Goal: Task Accomplishment & Management: Manage account settings

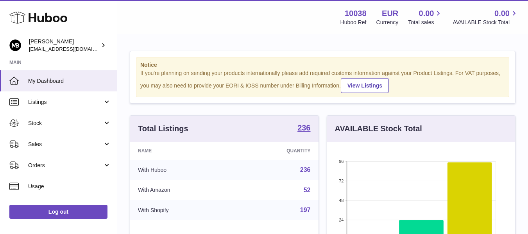
scroll to position [122, 191]
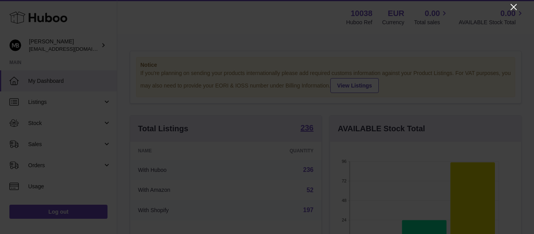
click at [515, 9] on icon "Close" at bounding box center [513, 7] width 6 height 6
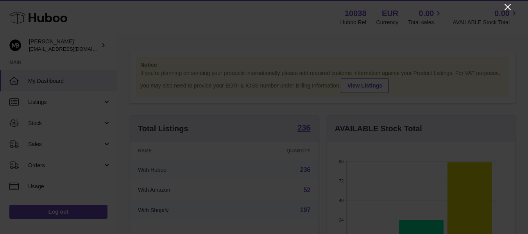
scroll to position [390713, 390647]
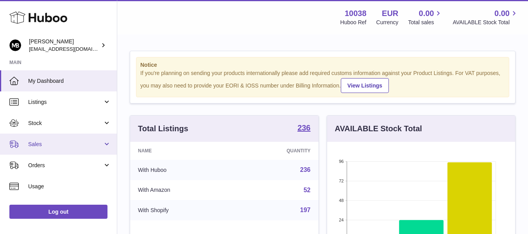
click at [46, 141] on span "Sales" at bounding box center [65, 144] width 75 height 7
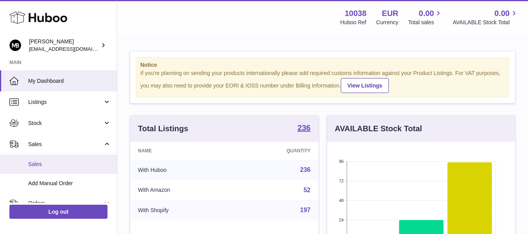
click at [41, 161] on span "Sales" at bounding box center [69, 164] width 83 height 7
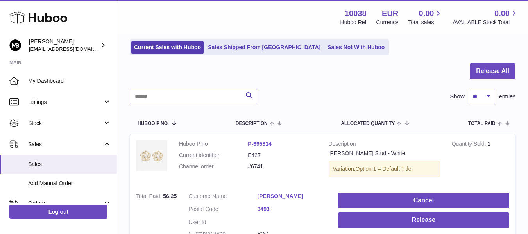
scroll to position [65, 0]
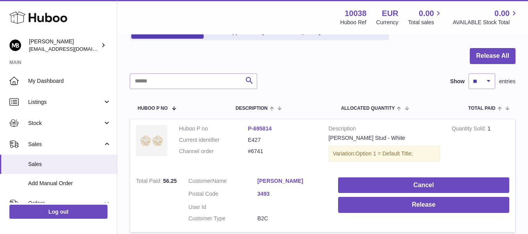
click at [301, 70] on div at bounding box center [323, 60] width 386 height 25
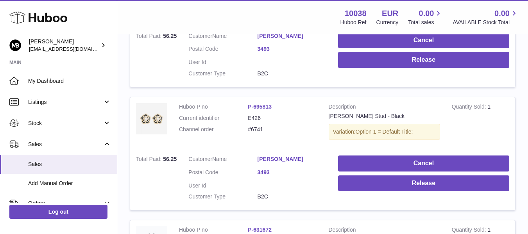
scroll to position [276, 0]
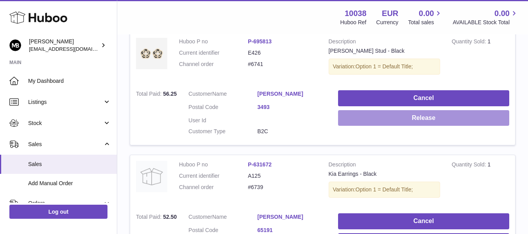
click at [359, 120] on button "Release" at bounding box center [423, 118] width 171 height 16
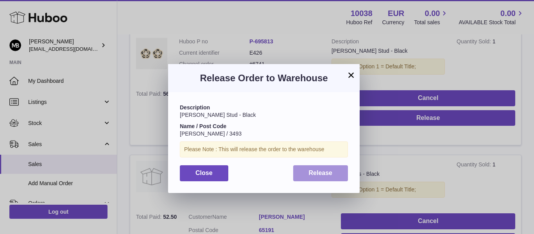
click at [320, 167] on button "Release" at bounding box center [320, 173] width 55 height 16
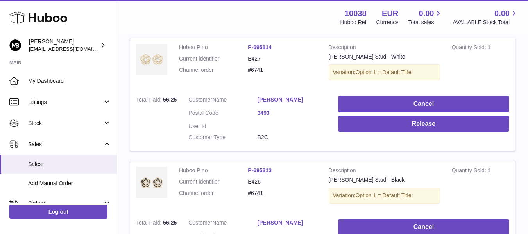
scroll to position [267, 0]
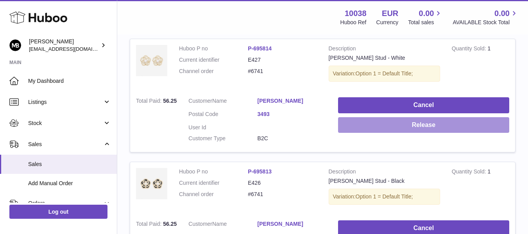
click at [376, 122] on button "Release" at bounding box center [423, 125] width 171 height 16
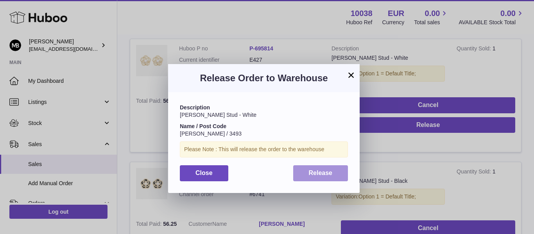
click at [319, 174] on span "Release" at bounding box center [321, 173] width 24 height 7
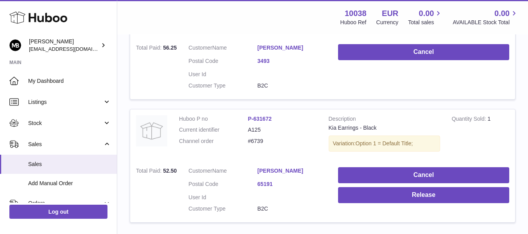
scroll to position [462, 0]
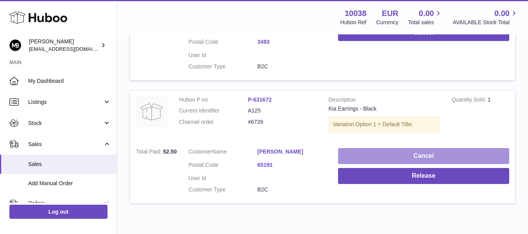
click at [363, 153] on button "Cancel" at bounding box center [423, 156] width 171 height 16
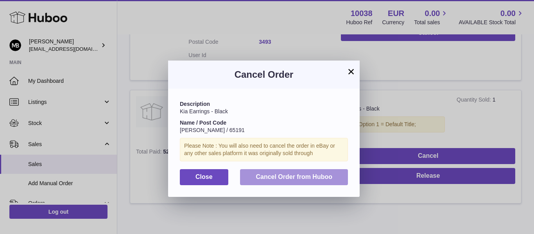
click at [310, 182] on button "Cancel Order from Huboo" at bounding box center [294, 177] width 108 height 16
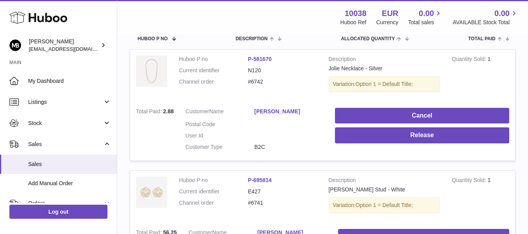
scroll to position [118, 0]
